Goal: Find specific page/section: Find specific page/section

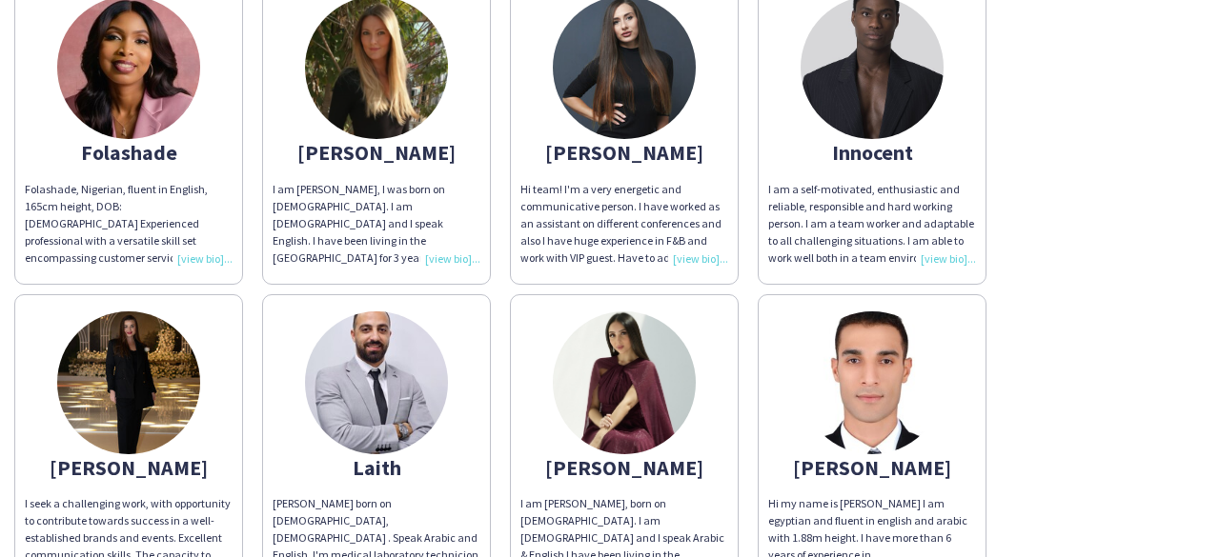
scroll to position [547, 0]
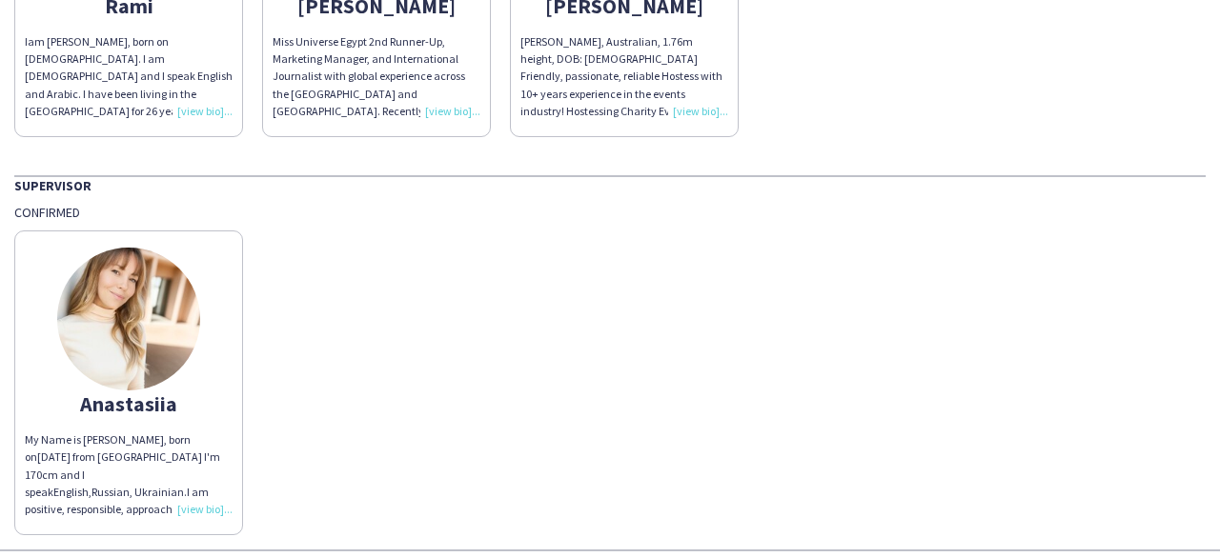
scroll to position [1382, 0]
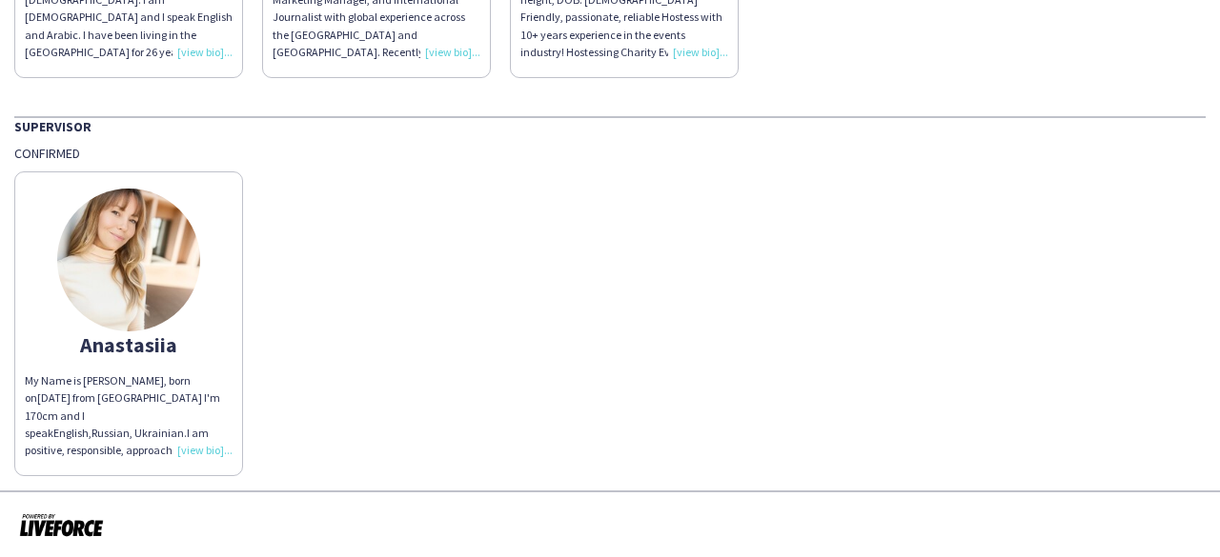
click at [198, 447] on div "My Name is [PERSON_NAME], born on [DEMOGRAPHIC_DATA] from [DEMOGRAPHIC_DATA] I'…" at bounding box center [129, 416] width 208 height 87
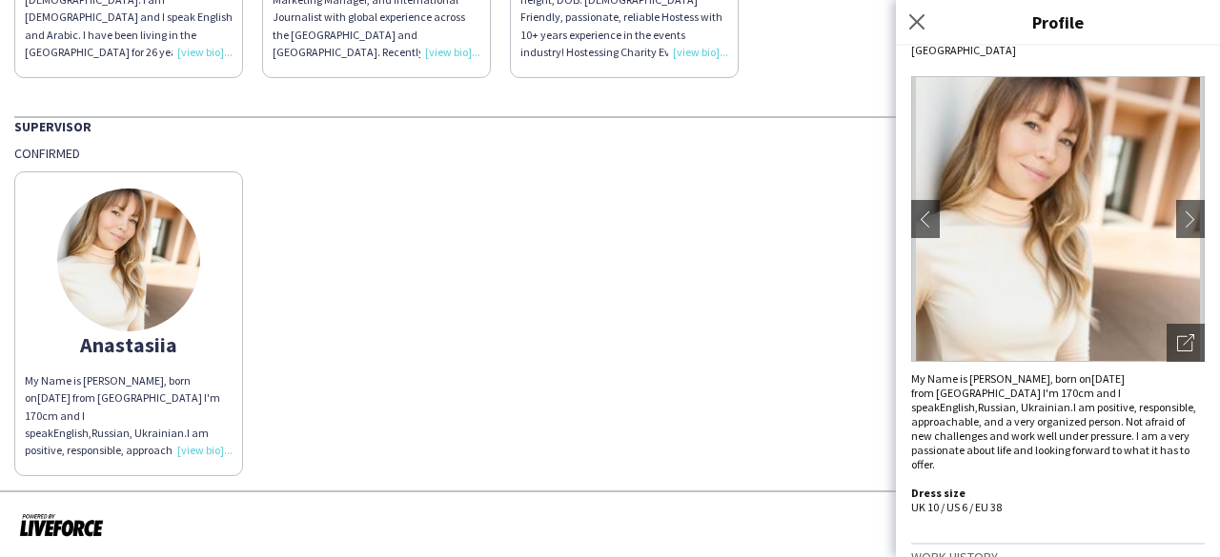
scroll to position [0, 0]
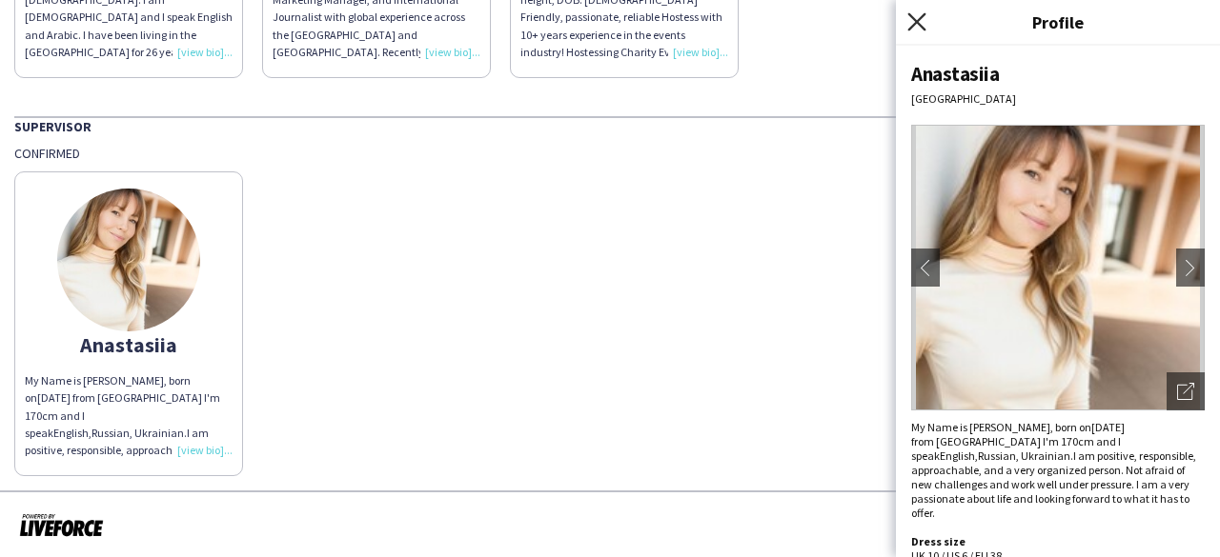
click at [918, 27] on icon "Close pop-in" at bounding box center [916, 21] width 18 height 18
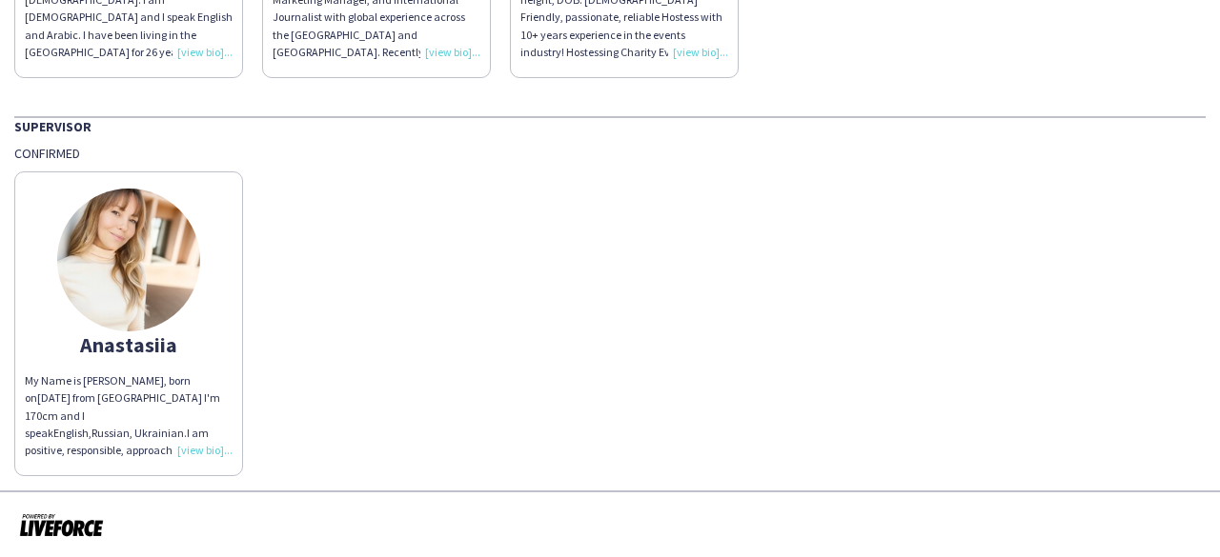
drag, startPoint x: 84, startPoint y: 152, endPoint x: 5, endPoint y: 147, distance: 79.3
click at [64, 150] on div "Confirmed" at bounding box center [609, 153] width 1191 height 17
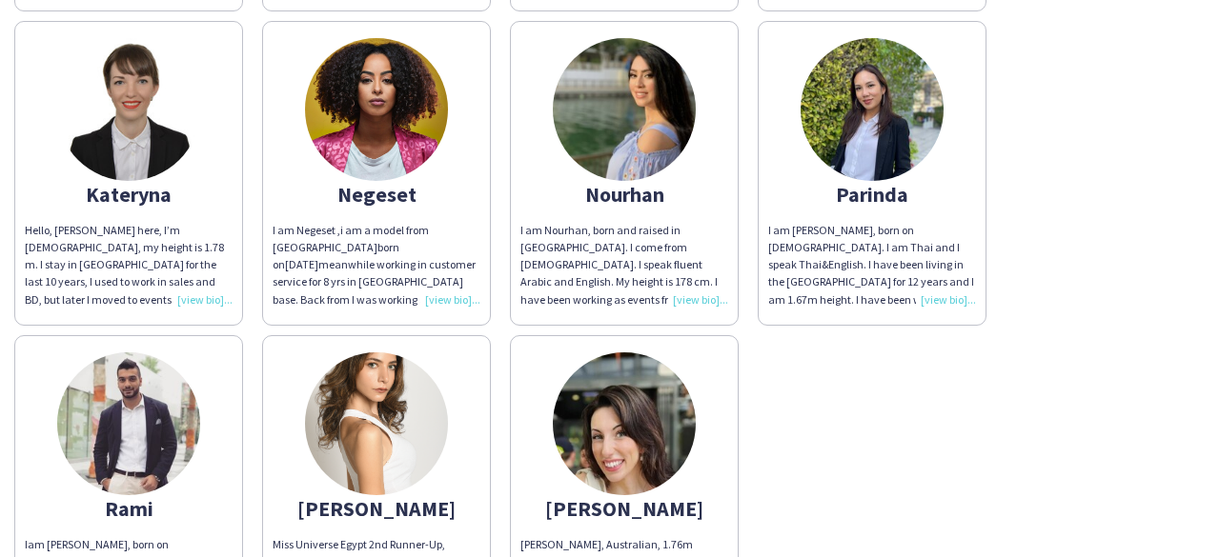
scroll to position [814, 0]
